Goal: Check status: Check status

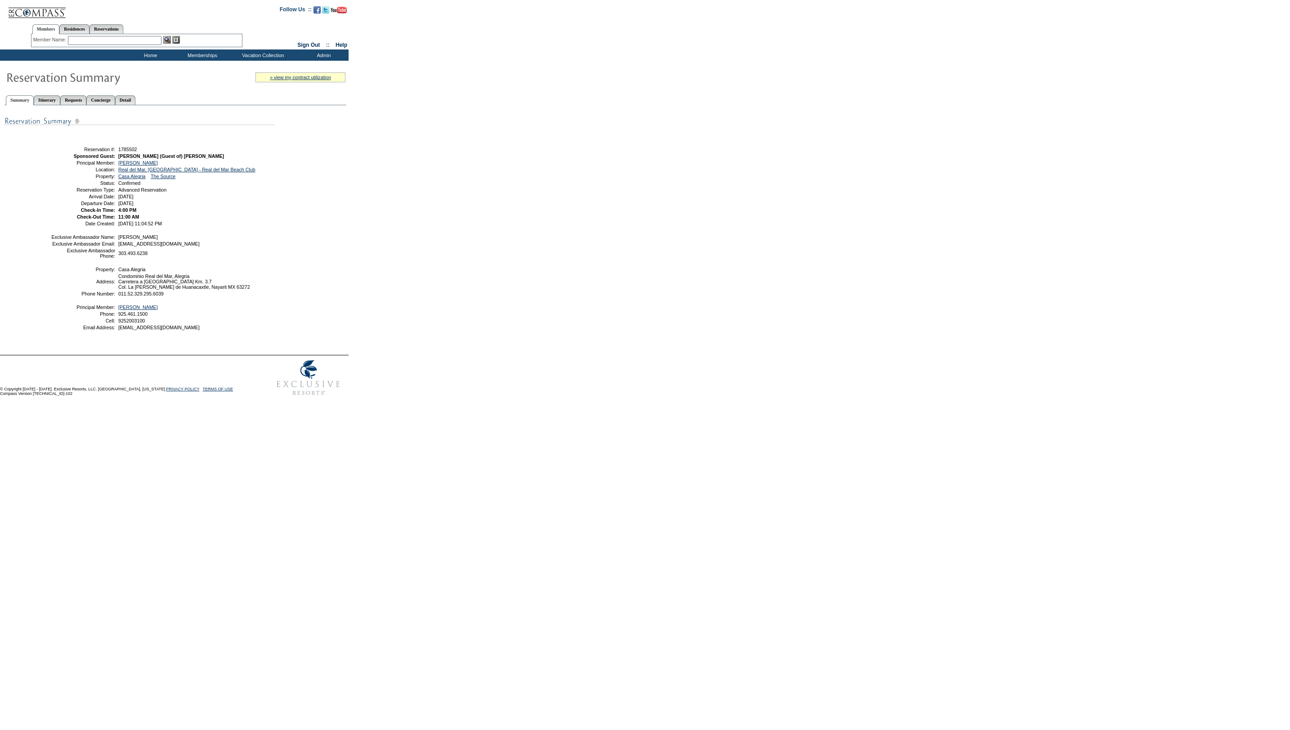
drag, startPoint x: 154, startPoint y: 96, endPoint x: 158, endPoint y: 107, distance: 11.5
click at [136, 97] on link "Detail" at bounding box center [125, 99] width 21 height 9
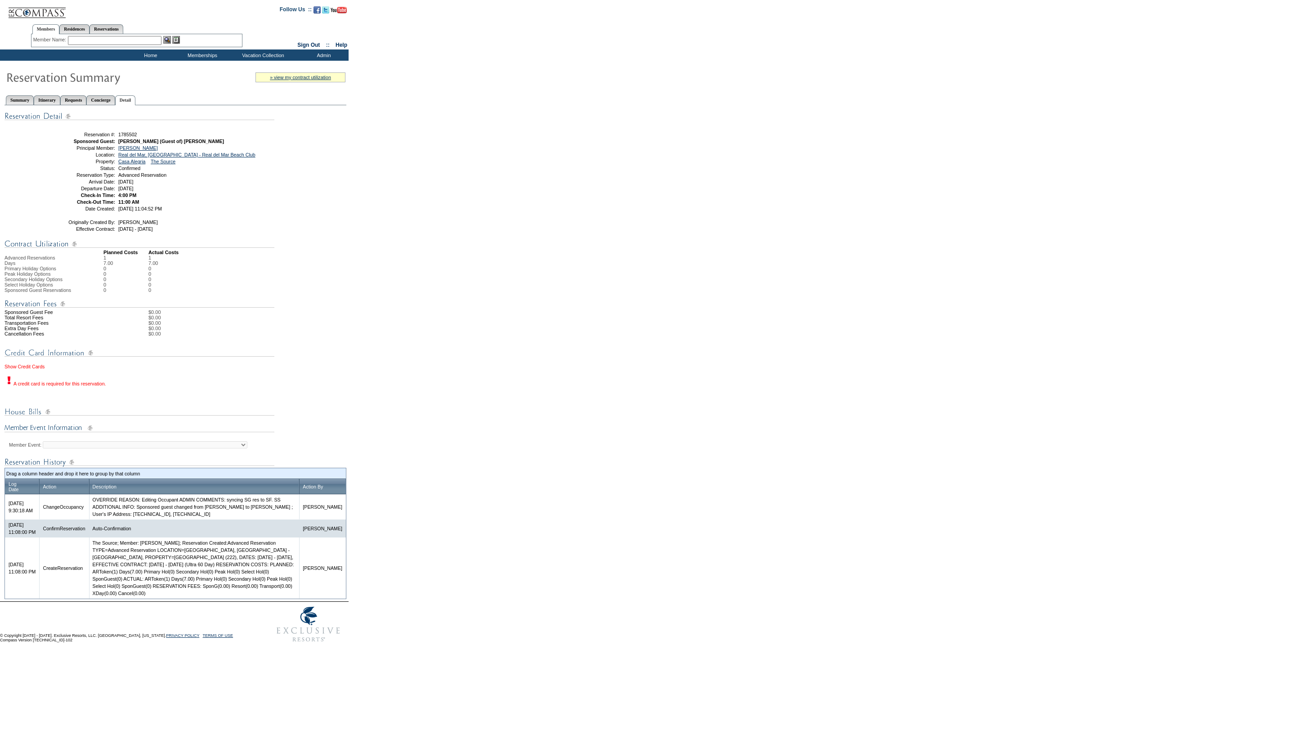
click at [27, 369] on link "Show Credit Cards" at bounding box center [24, 366] width 40 height 5
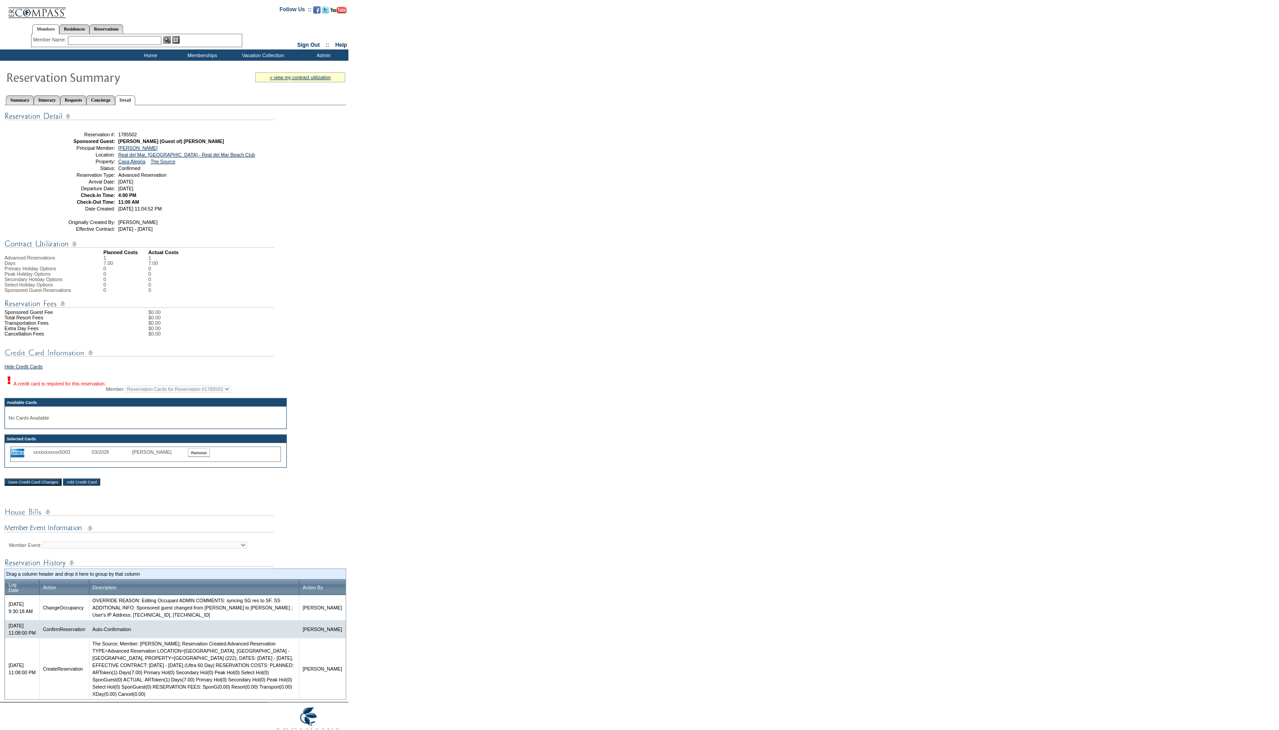
click at [227, 501] on div "Hide Credit Cards A credit card is required for this reservation. Member: Reser…" at bounding box center [175, 421] width 342 height 159
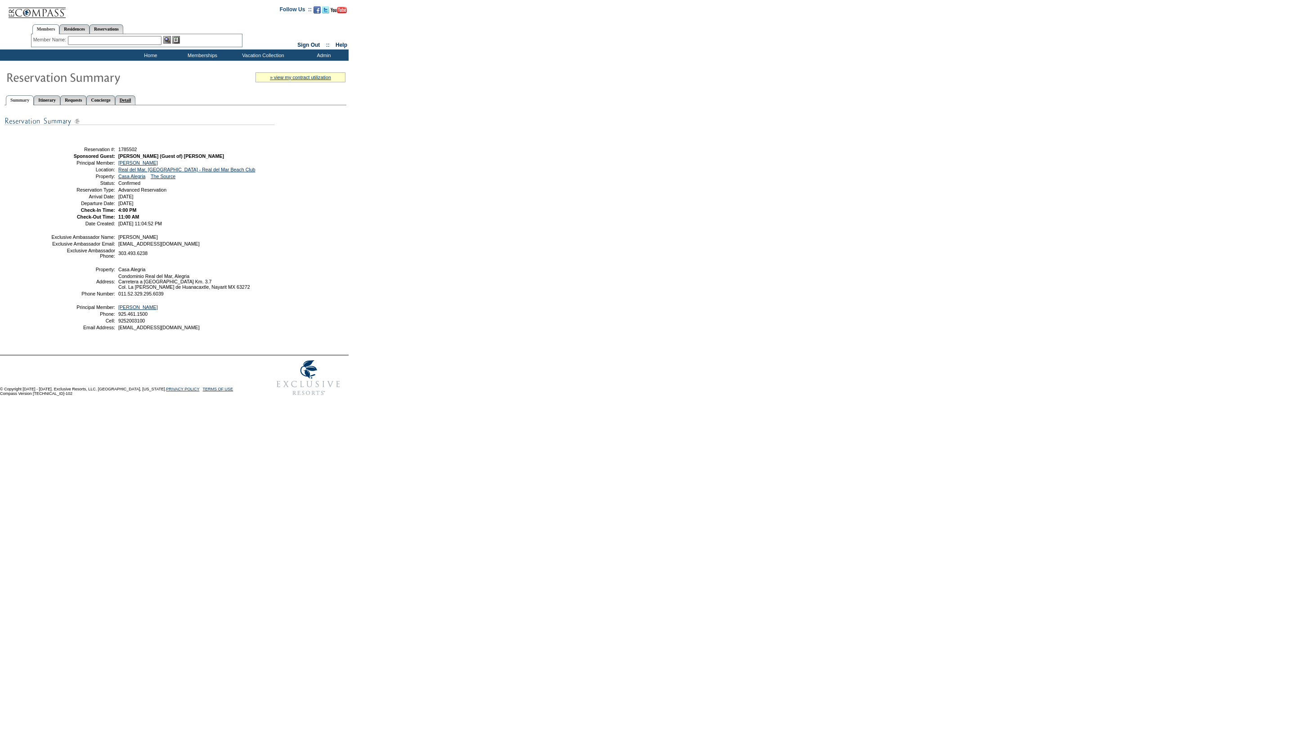
click at [136, 98] on link "Detail" at bounding box center [125, 99] width 21 height 9
